Goal: Find specific page/section: Find specific page/section

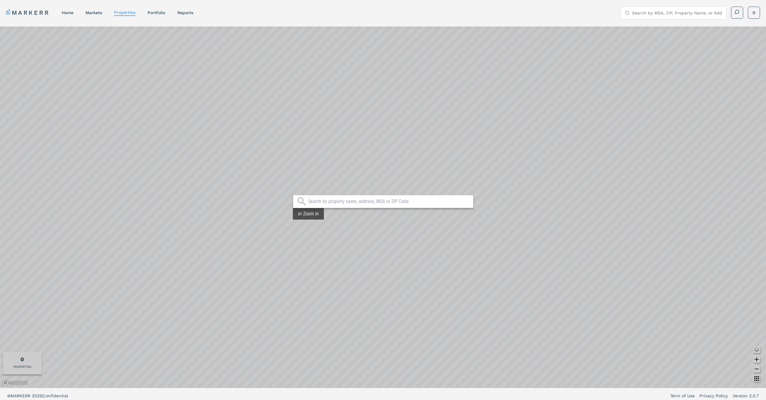
click at [349, 205] on div at bounding box center [383, 201] width 181 height 13
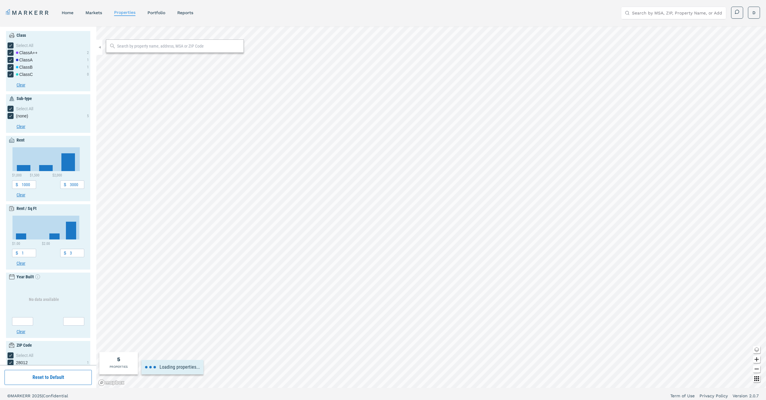
type input "1800"
type input "2600"
type input "2.2"
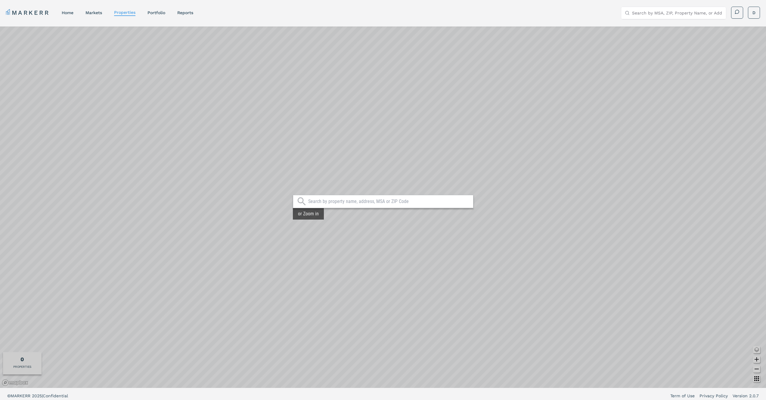
click at [321, 199] on input "text" at bounding box center [389, 201] width 162 height 6
click at [338, 201] on div "or Zoom in" at bounding box center [383, 206] width 766 height 361
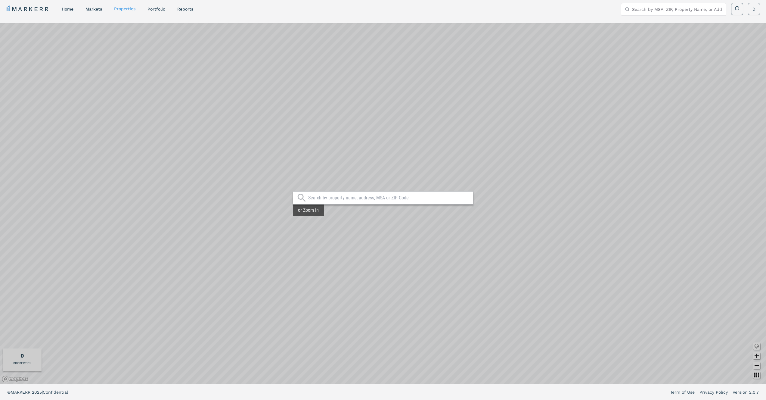
click at [431, 21] on div "MARKERR home markets properties Portfolio reports Search by MSA, ZIP, Property …" at bounding box center [383, 197] width 766 height 403
click at [342, 193] on div at bounding box center [383, 197] width 181 height 13
click at [343, 199] on input "text" at bounding box center [389, 198] width 162 height 6
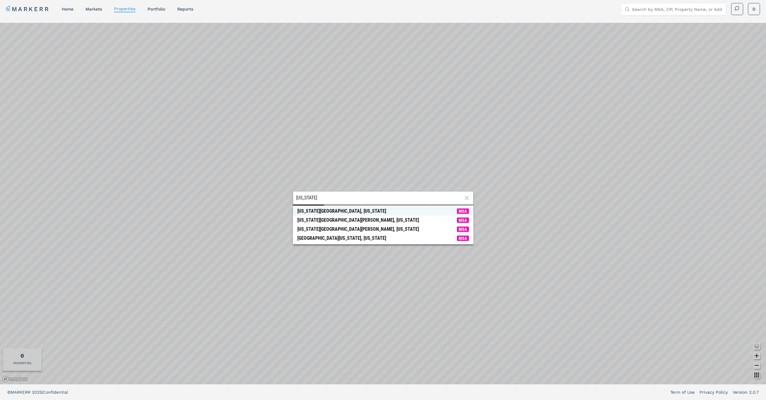
type input "new york"
click at [374, 208] on span "New York City, New York MSA" at bounding box center [383, 210] width 181 height 9
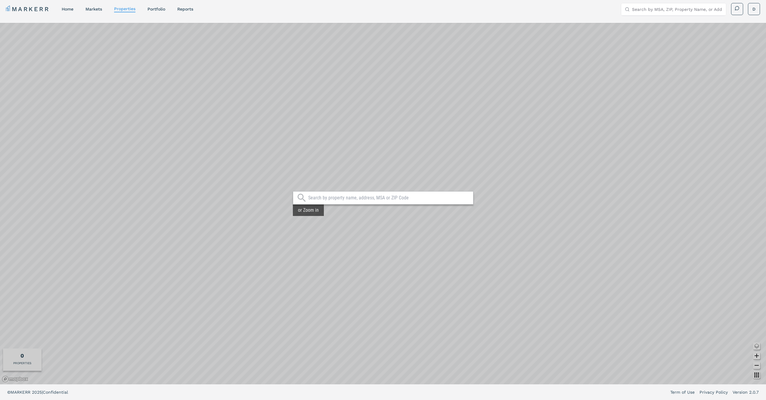
click at [309, 198] on input "text" at bounding box center [389, 198] width 162 height 6
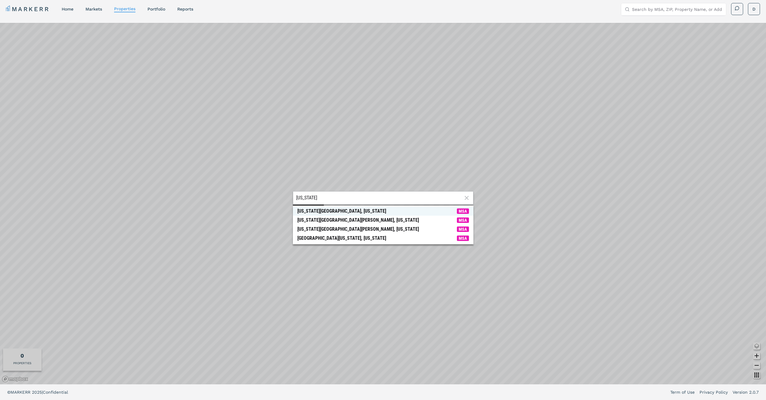
type input "new york"
click at [344, 212] on span "New York City, New York MSA" at bounding box center [383, 210] width 181 height 9
